Goal: Book appointment/travel/reservation

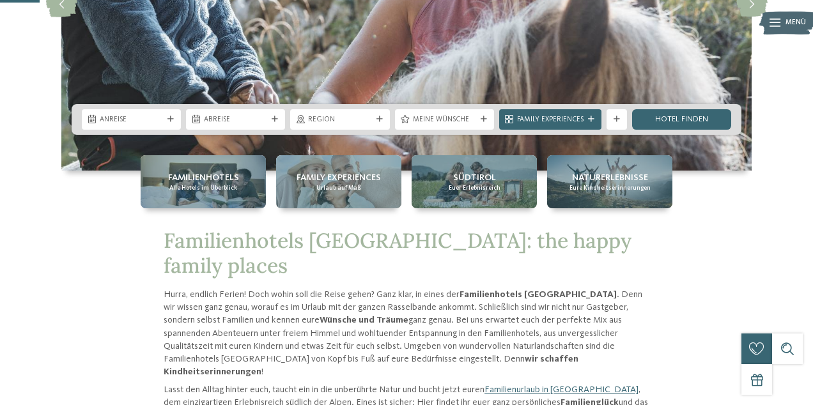
click at [158, 119] on span "Anreise" at bounding box center [131, 120] width 63 height 10
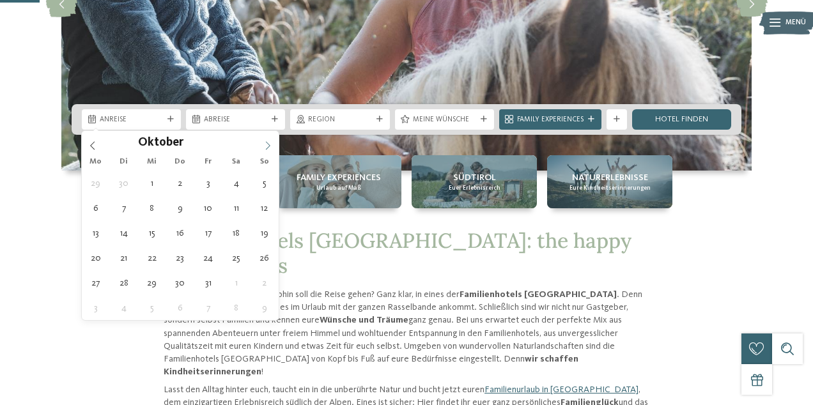
click at [261, 144] on span at bounding box center [268, 142] width 22 height 22
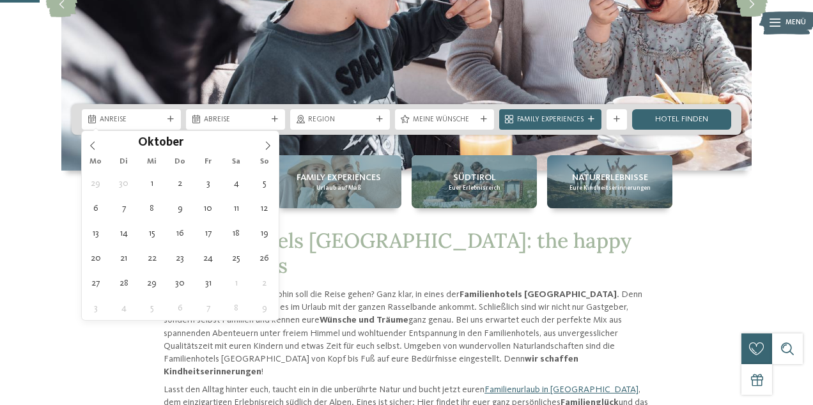
type div "01.10.2025"
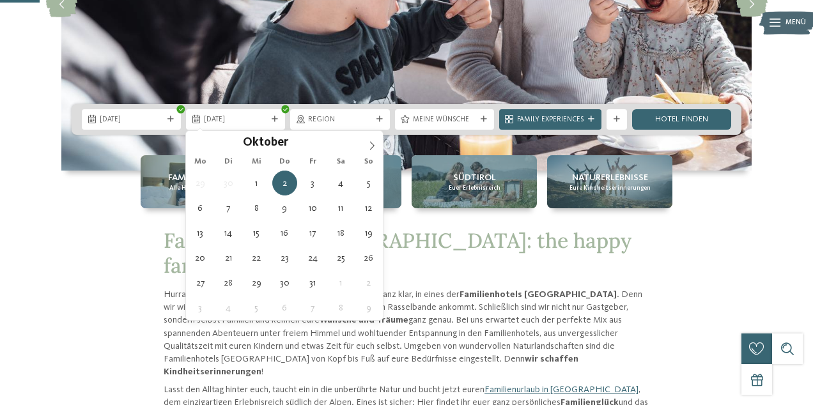
type div "05.10.2025"
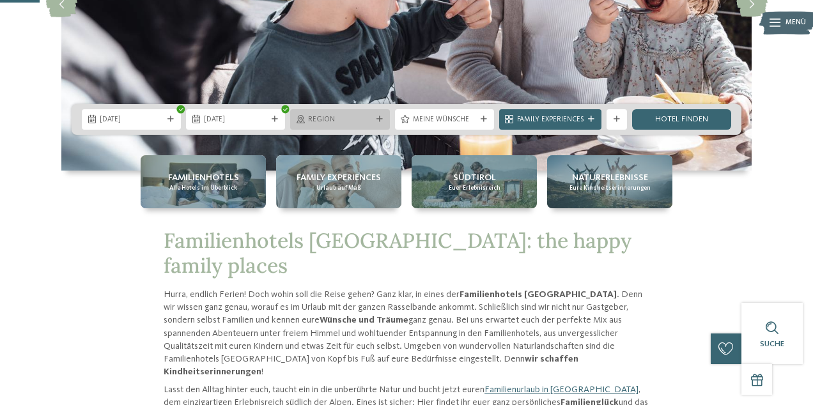
click at [349, 119] on span "Region" at bounding box center [339, 120] width 63 height 10
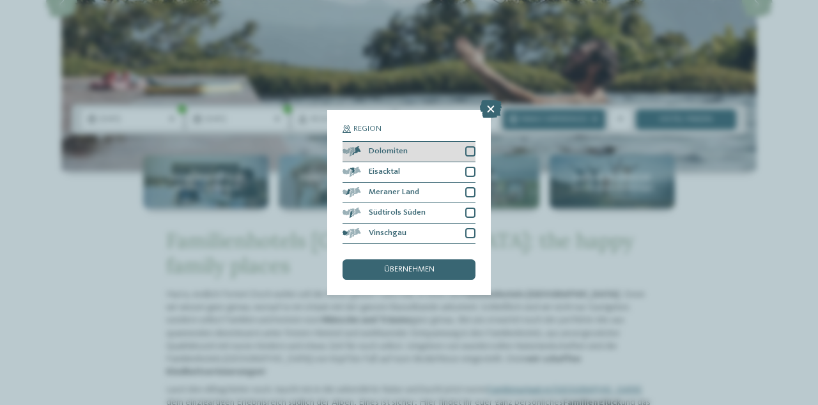
click at [470, 146] on div at bounding box center [470, 151] width 10 height 10
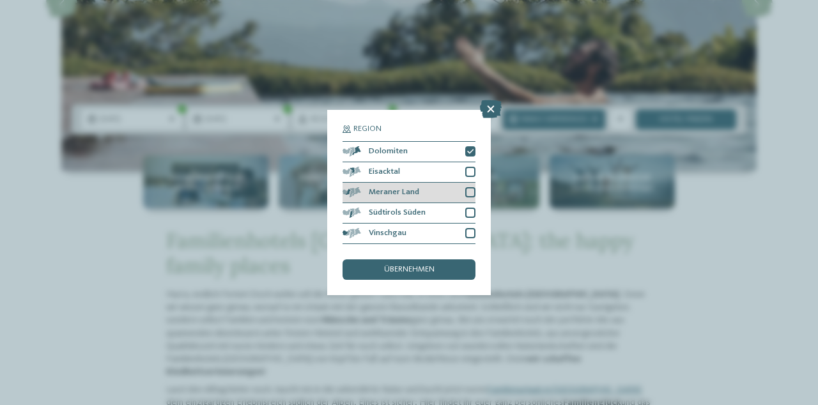
click at [473, 187] on div at bounding box center [470, 192] width 10 height 10
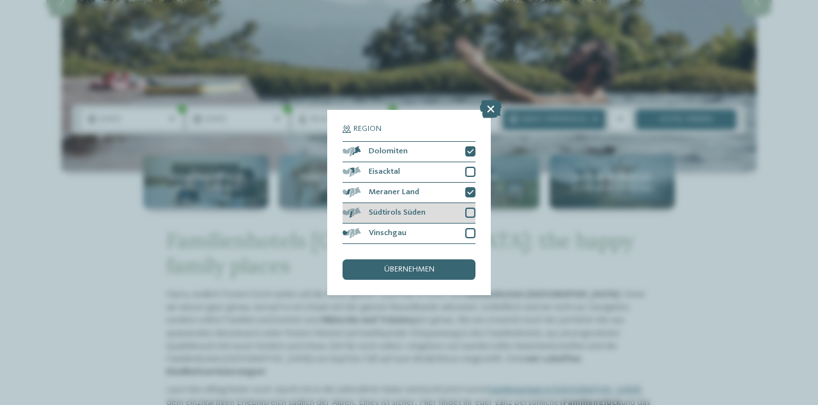
click at [469, 208] on div at bounding box center [470, 213] width 10 height 10
click at [471, 228] on div at bounding box center [470, 233] width 10 height 10
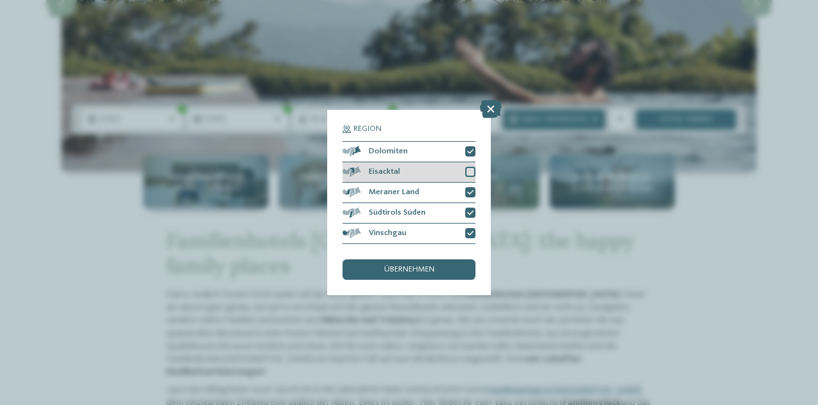
click at [468, 167] on div at bounding box center [470, 172] width 10 height 10
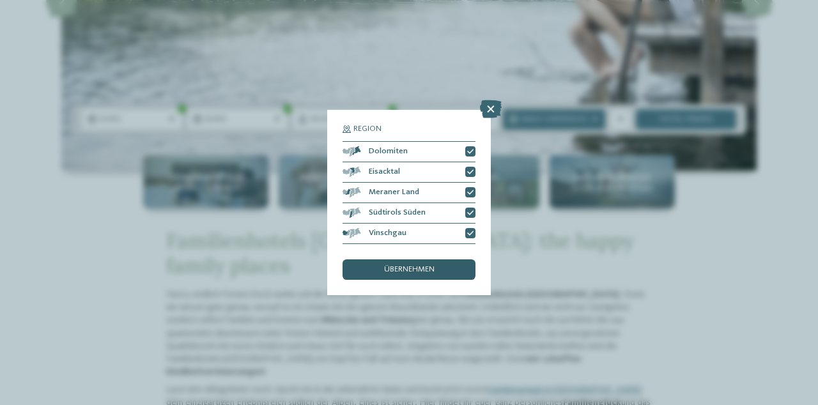
click at [422, 266] on span "übernehmen" at bounding box center [409, 270] width 50 height 8
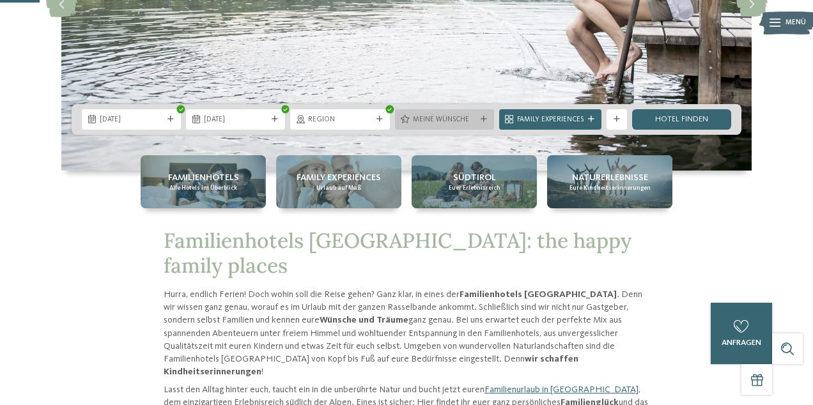
click at [456, 119] on span "Meine Wünsche" at bounding box center [444, 120] width 63 height 10
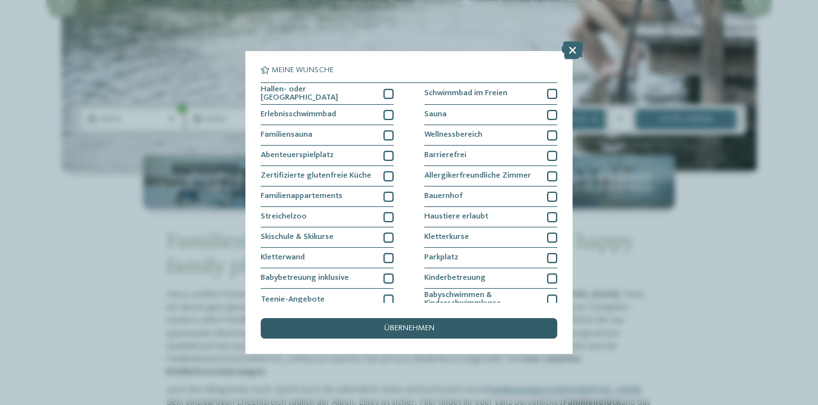
click at [474, 318] on div "übernehmen" at bounding box center [409, 328] width 296 height 20
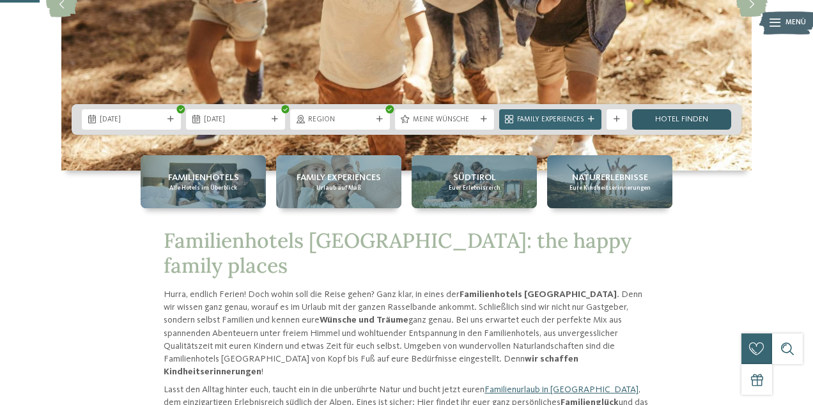
click at [670, 120] on link "Hotel finden" at bounding box center [681, 119] width 99 height 20
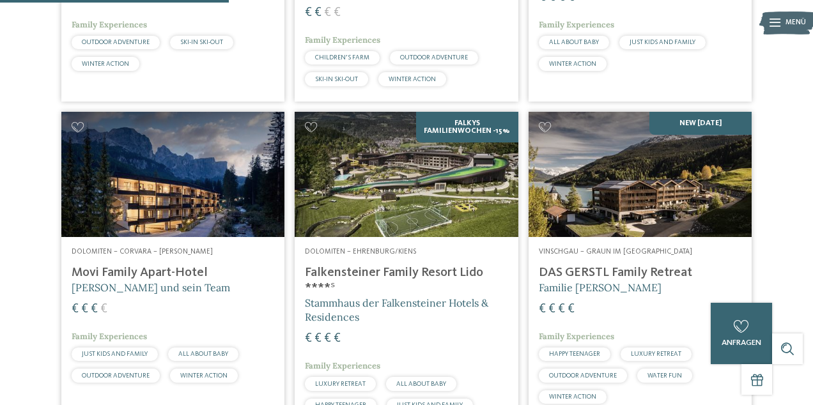
scroll to position [889, 0]
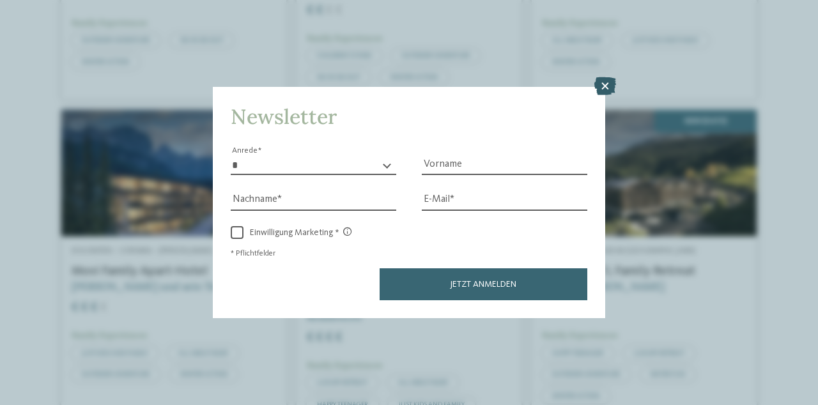
click at [613, 77] on icon at bounding box center [605, 86] width 22 height 18
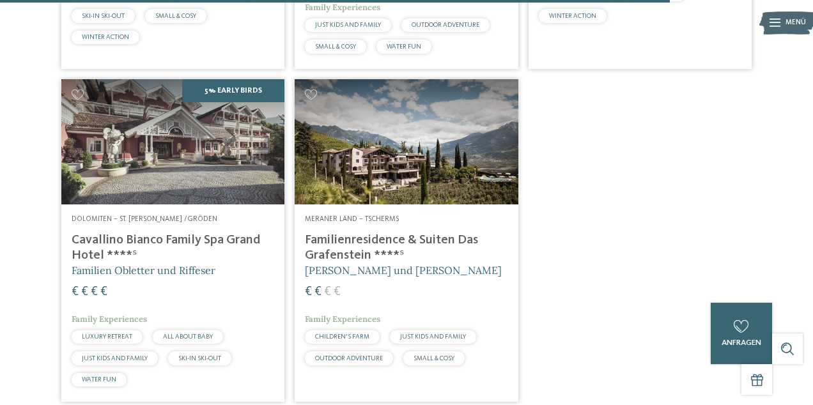
scroll to position [2570, 0]
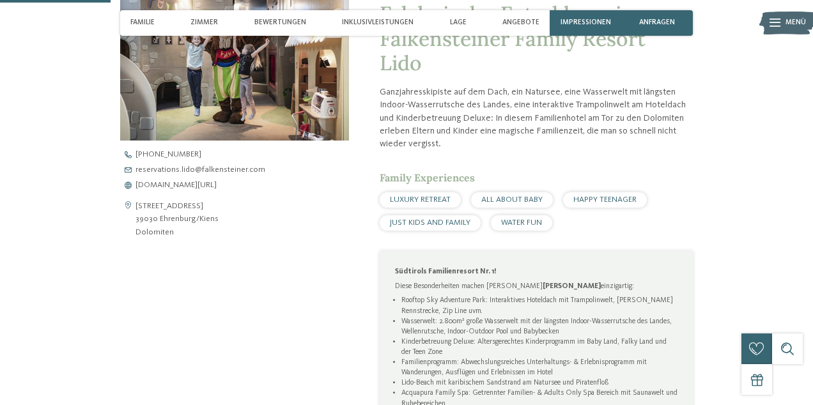
scroll to position [372, 0]
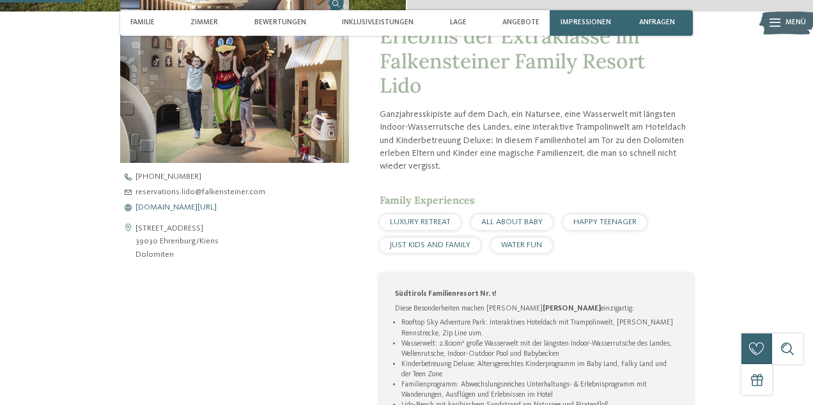
click at [180, 204] on span "[DOMAIN_NAME][URL]" at bounding box center [175, 208] width 81 height 8
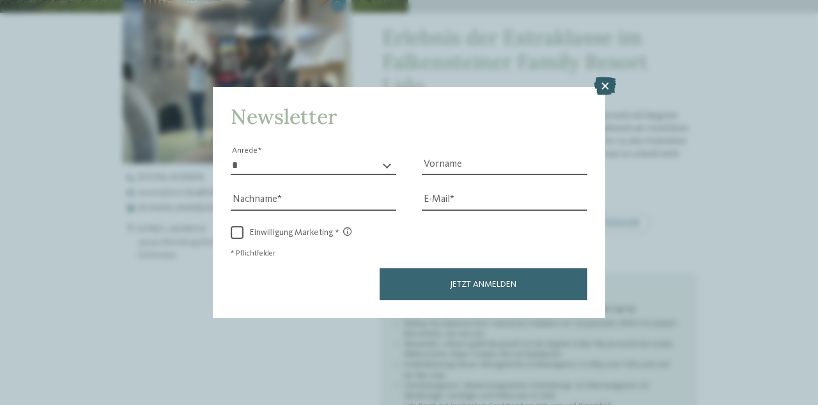
click at [608, 77] on icon at bounding box center [605, 86] width 22 height 18
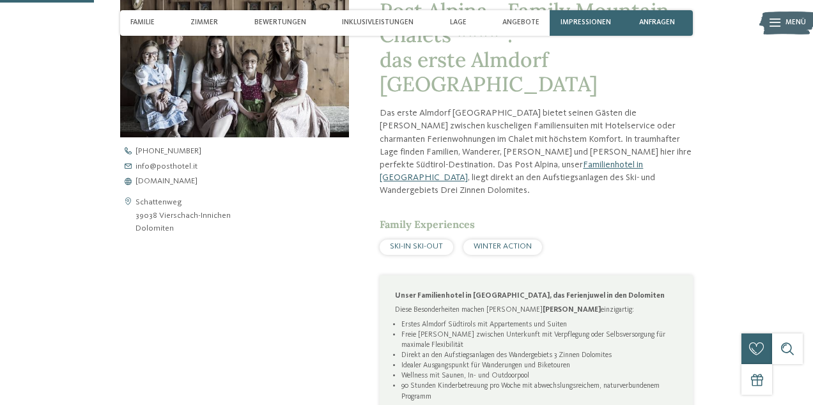
scroll to position [439, 0]
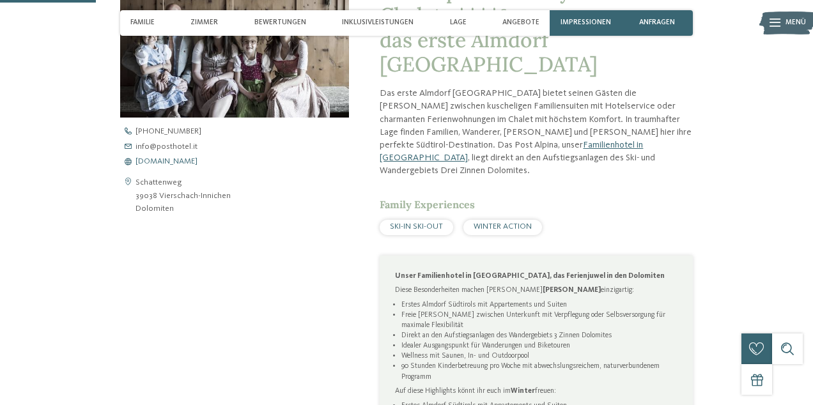
click at [179, 161] on span "www.postalpina.it" at bounding box center [166, 162] width 62 height 8
